Goal: Information Seeking & Learning: Understand process/instructions

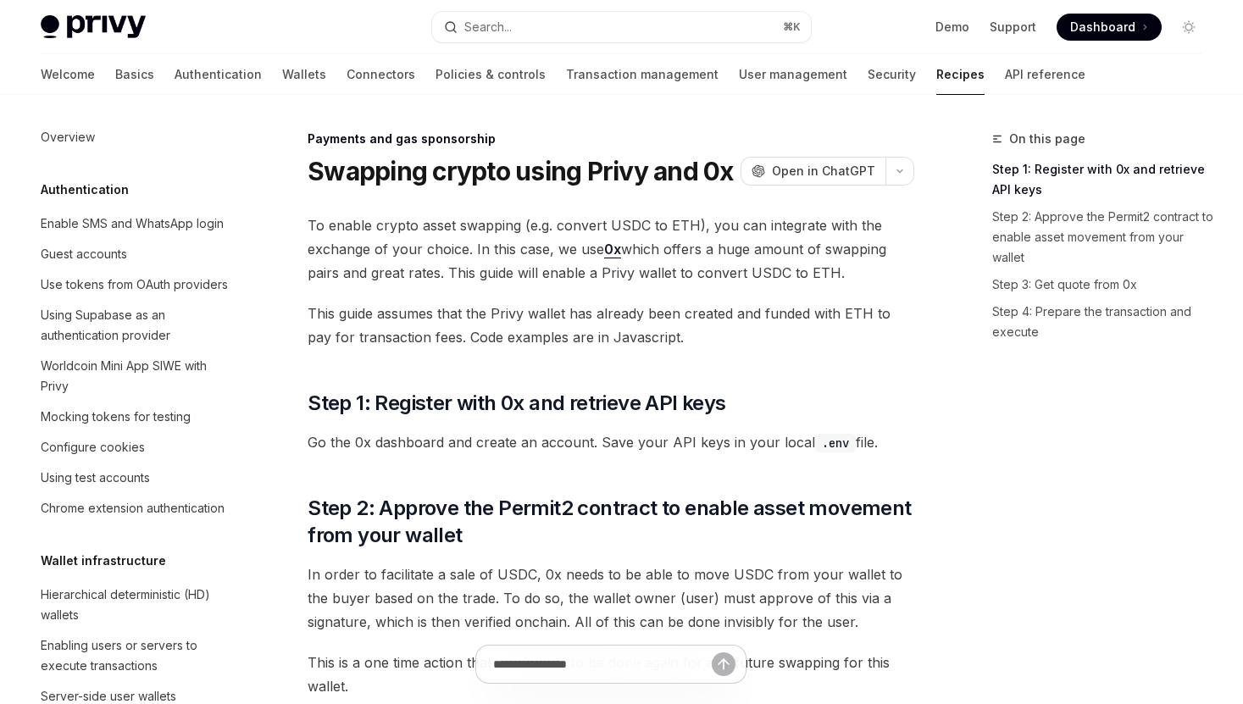
type textarea "*"
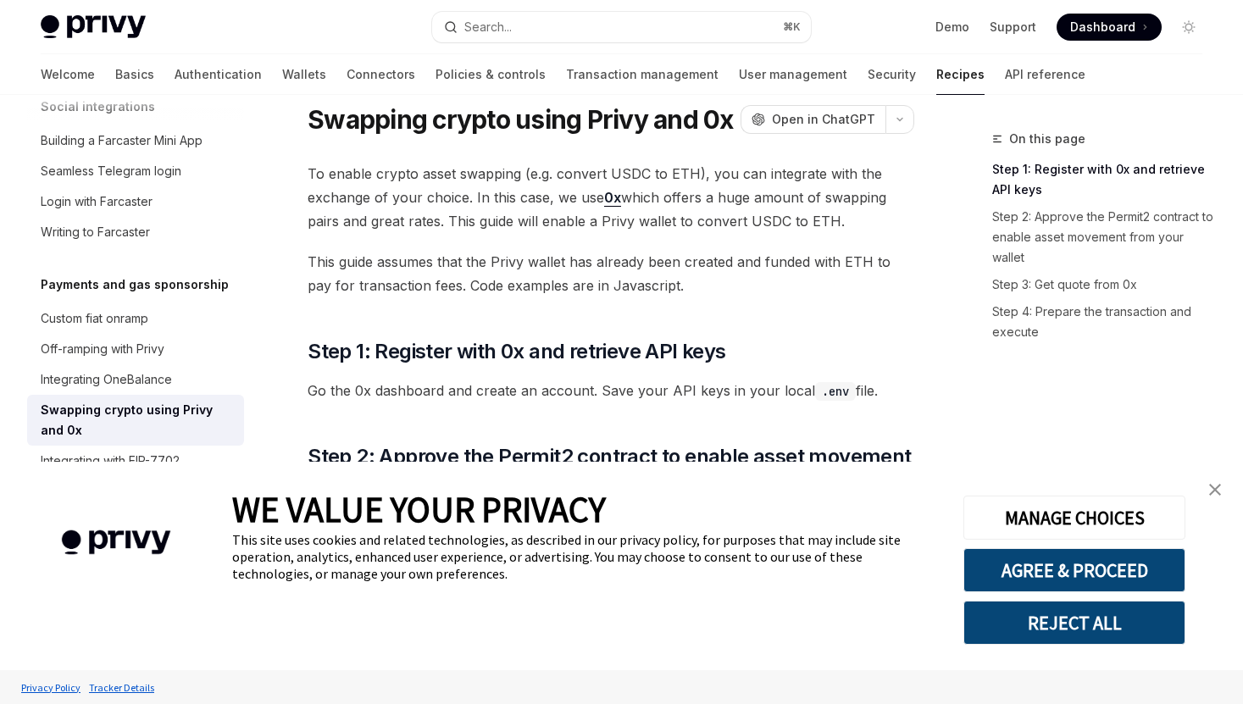
scroll to position [58, 0]
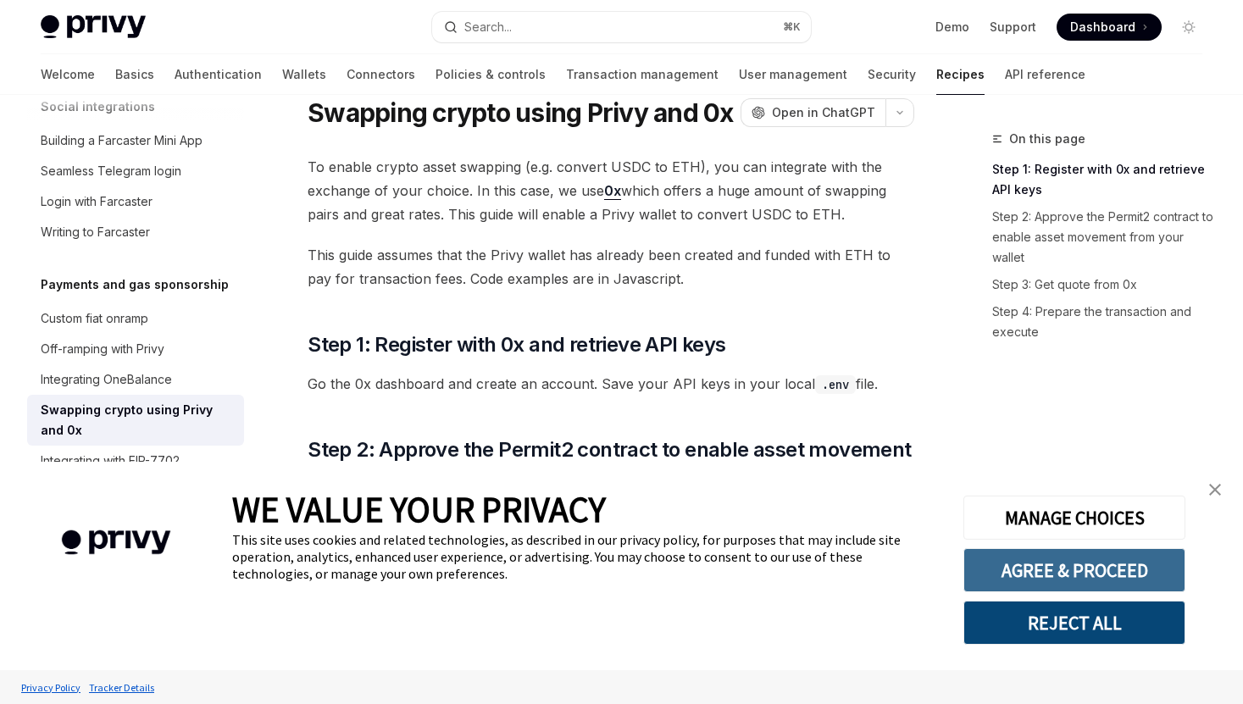
click at [1016, 571] on button "AGREE & PROCEED" at bounding box center [1074, 570] width 222 height 44
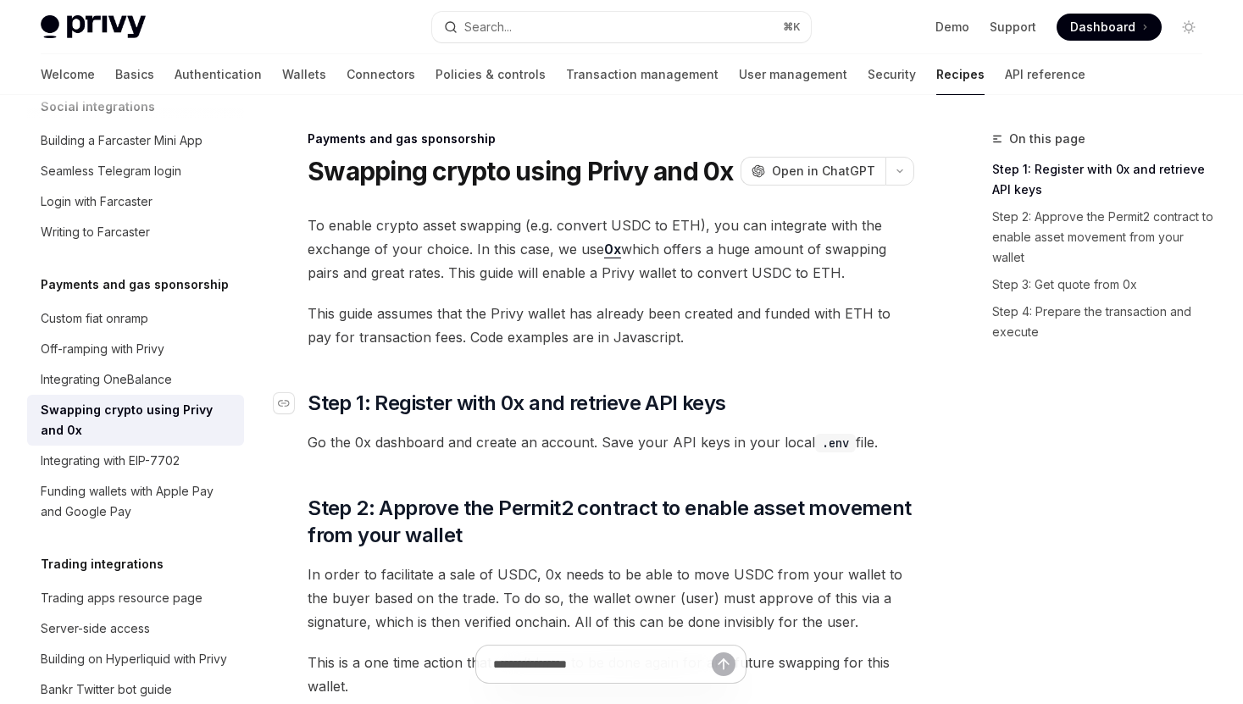
click at [441, 402] on span "Step 1: Register with 0x and retrieve API keys" at bounding box center [517, 403] width 418 height 27
click at [615, 249] on link "0x" at bounding box center [612, 250] width 17 height 18
